Goal: Find specific page/section: Find specific page/section

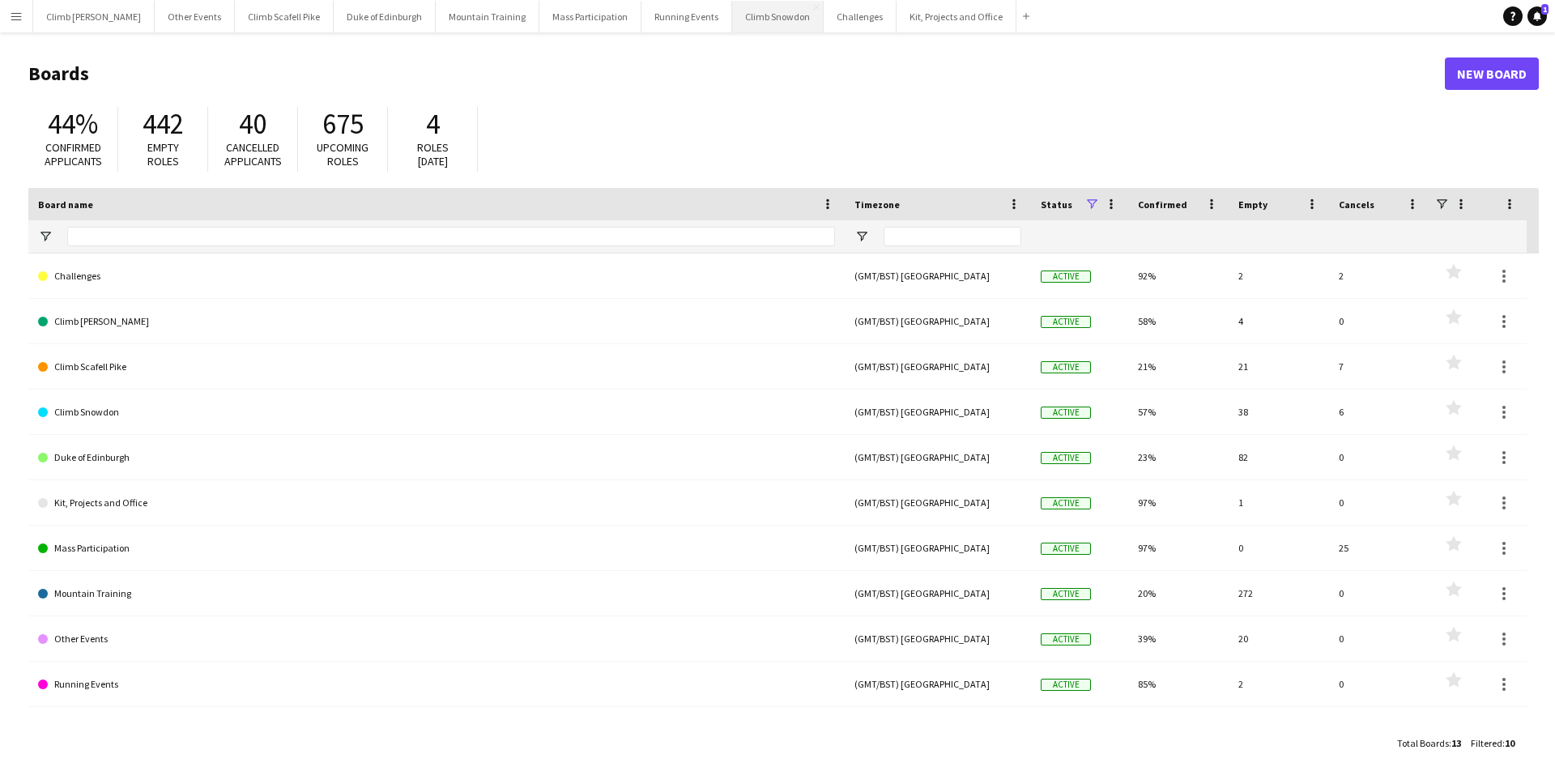
click at [764, 20] on button "Climb Snowdon Close" at bounding box center [778, 17] width 92 height 32
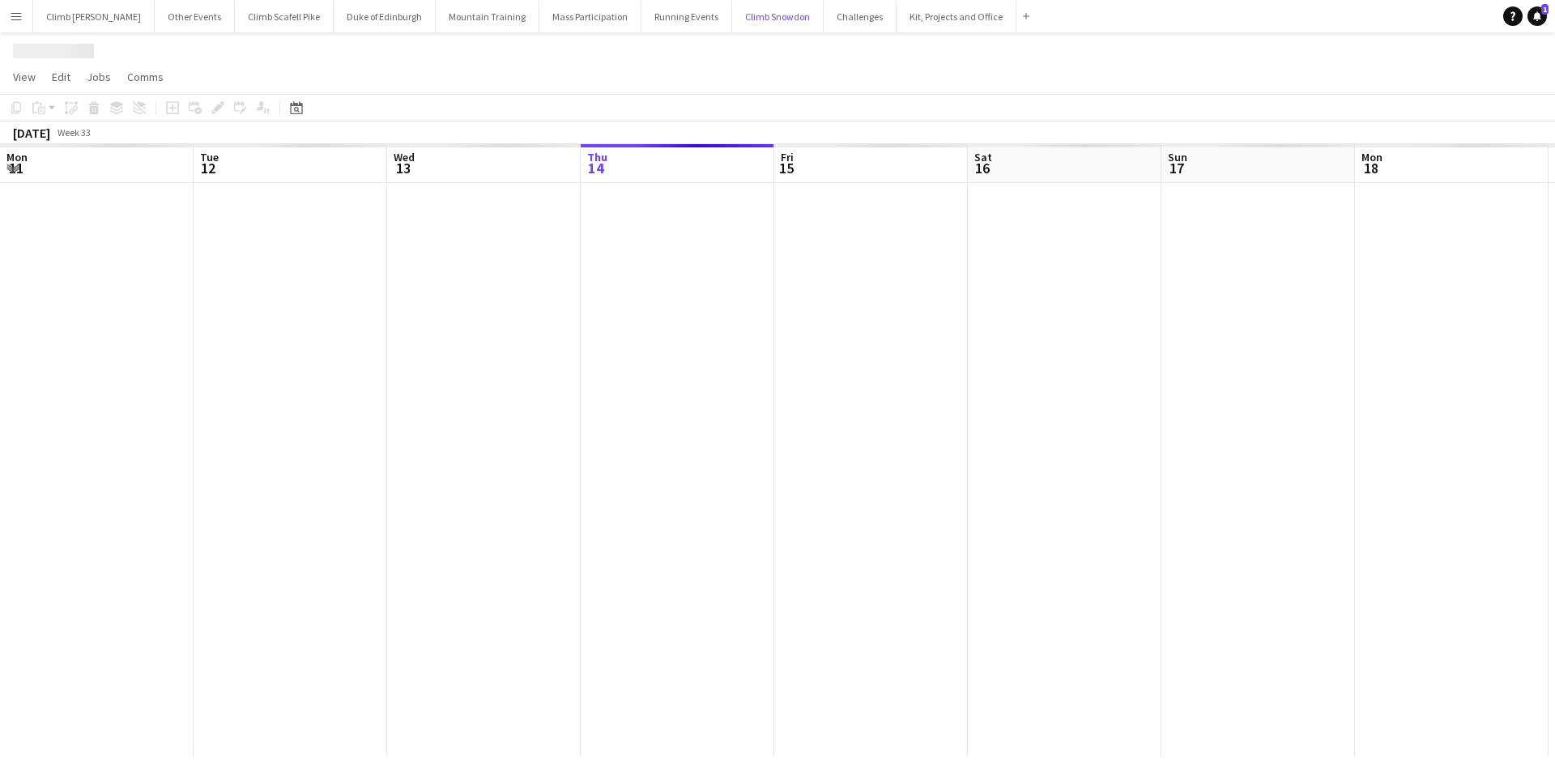
scroll to position [0, 387]
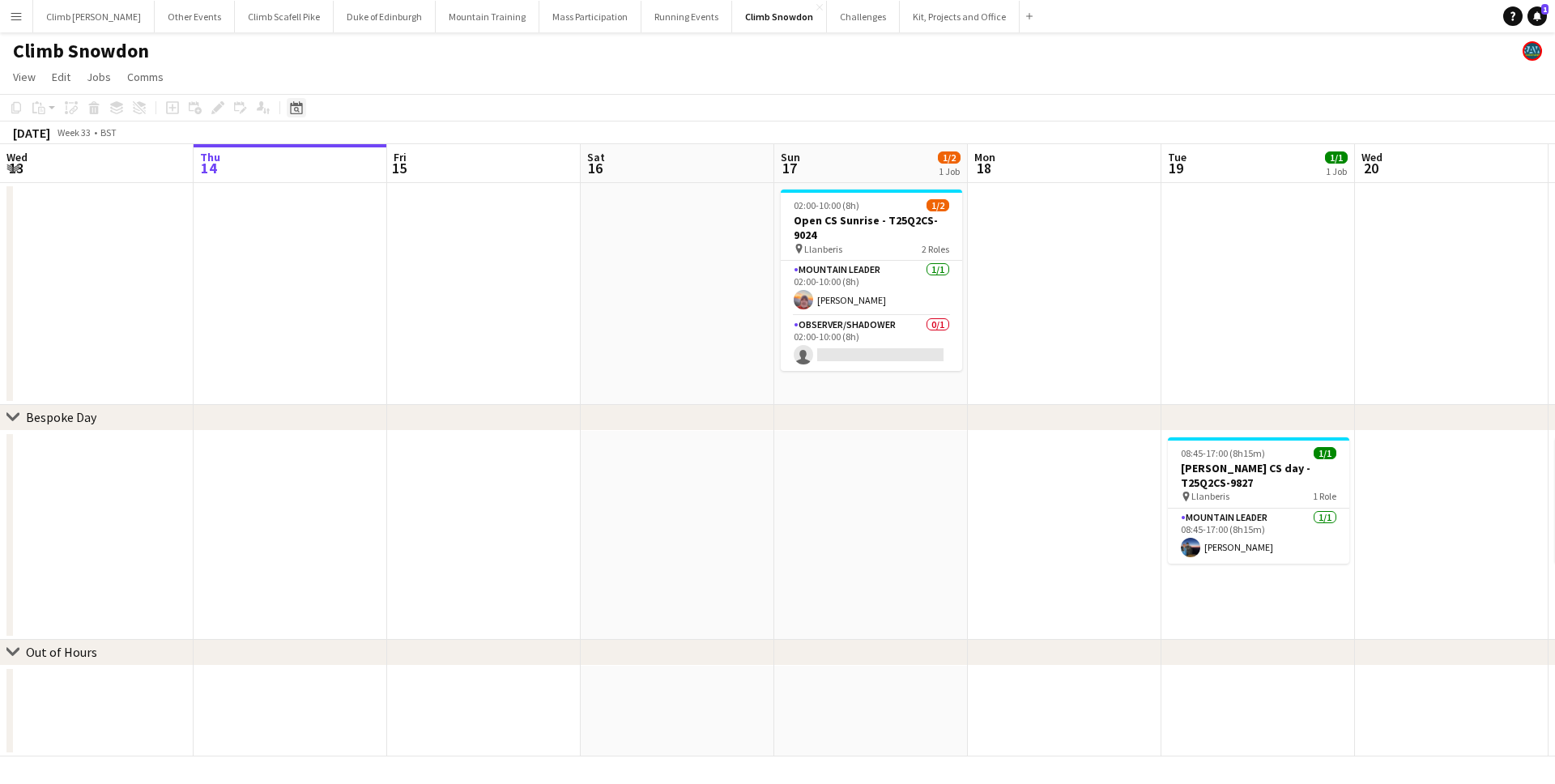
click at [302, 111] on icon at bounding box center [296, 107] width 12 height 13
click at [429, 156] on span "Next month" at bounding box center [427, 163] width 32 height 32
click at [396, 161] on span "Previous month" at bounding box center [395, 163] width 32 height 32
click at [365, 313] on span "28" at bounding box center [363, 314] width 19 height 19
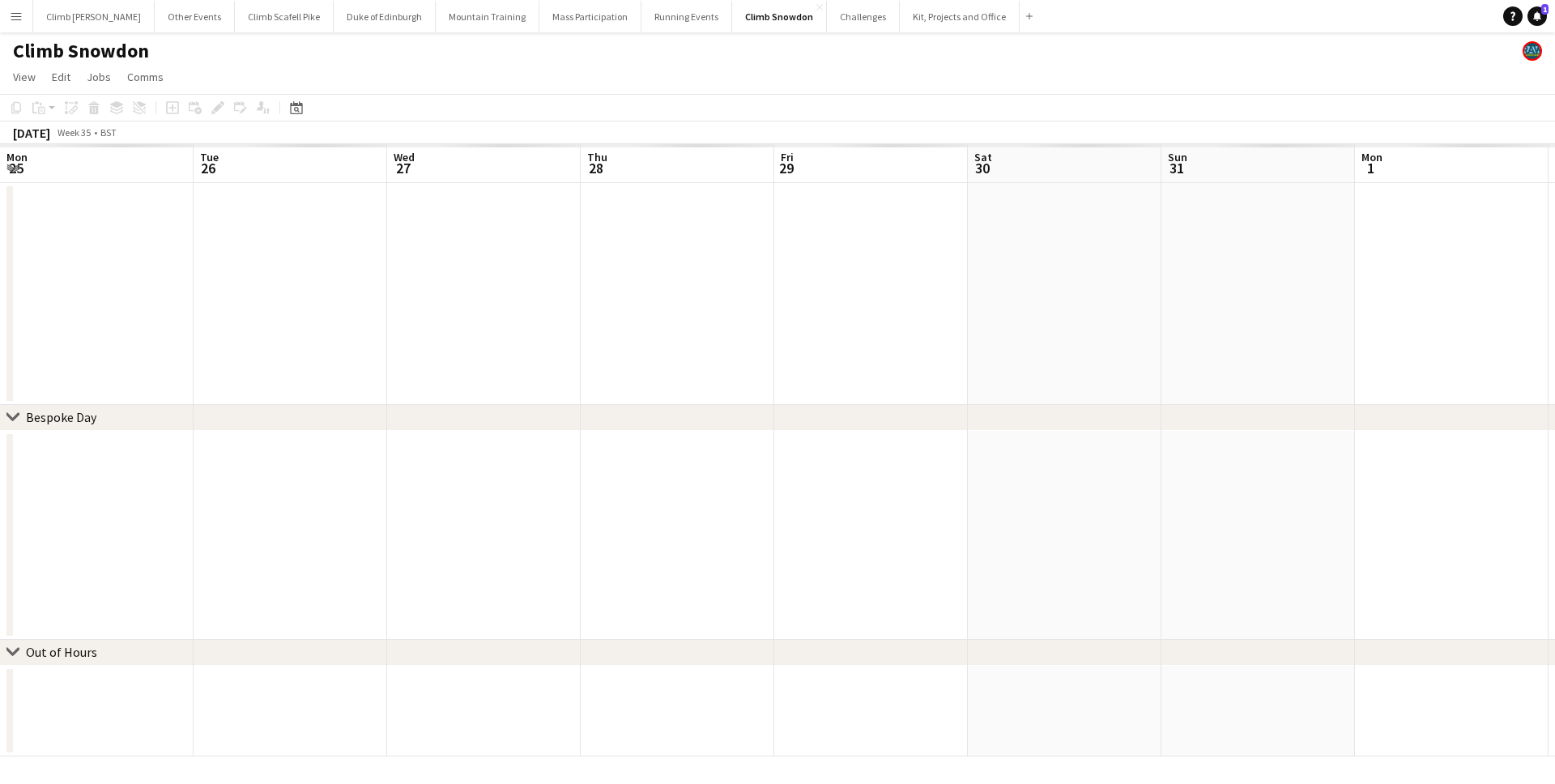
scroll to position [0, 557]
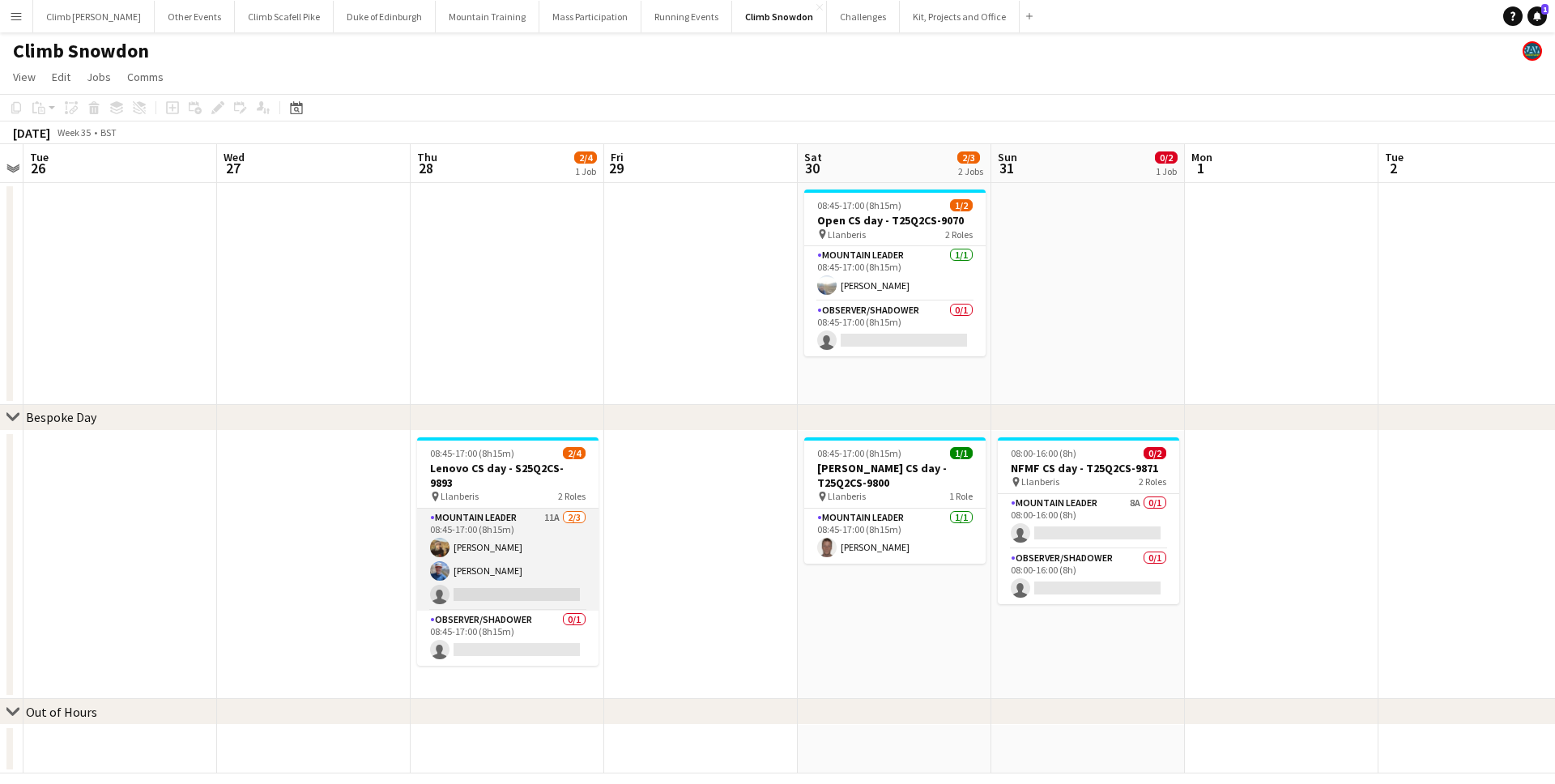
click at [527, 509] on app-card-role "Mountain Leader 11A [DATE] 08:45-17:00 (8h15m) [PERSON_NAME] [PERSON_NAME] sing…" at bounding box center [507, 560] width 181 height 102
